Goal: Information Seeking & Learning: Check status

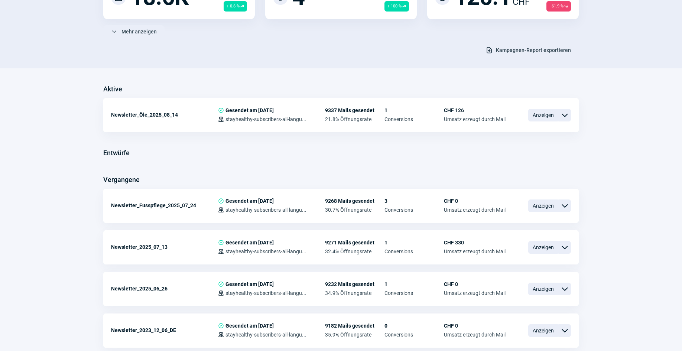
scroll to position [121, 0]
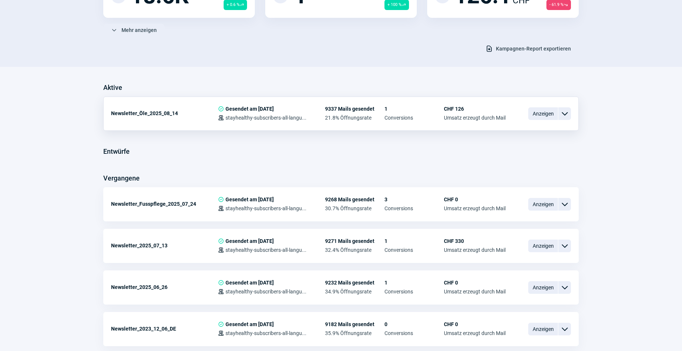
click at [538, 118] on span "Anzeigen" at bounding box center [543, 113] width 30 height 13
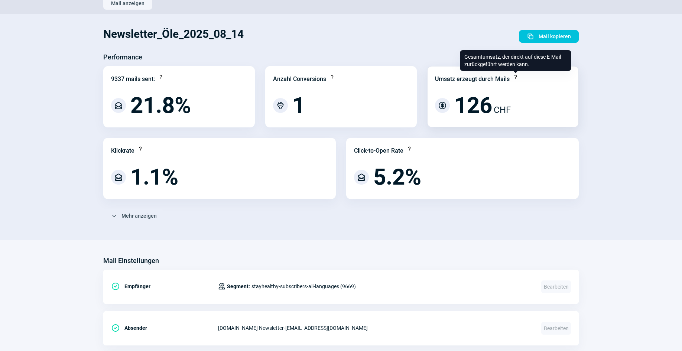
scroll to position [34, 0]
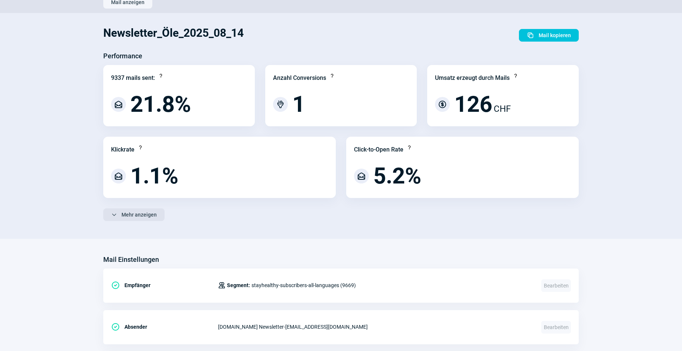
click at [135, 214] on span "Mehr anzeigen" at bounding box center [138, 215] width 35 height 12
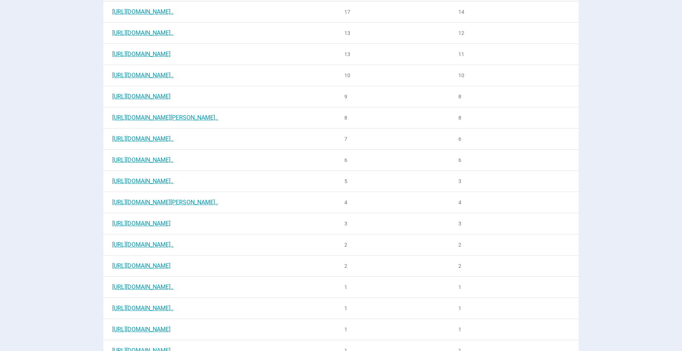
scroll to position [0, 0]
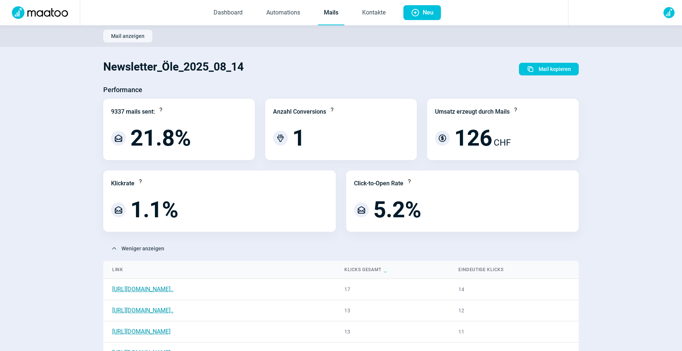
click at [333, 14] on link "Mails" at bounding box center [331, 13] width 26 height 25
